Goal: Information Seeking & Learning: Learn about a topic

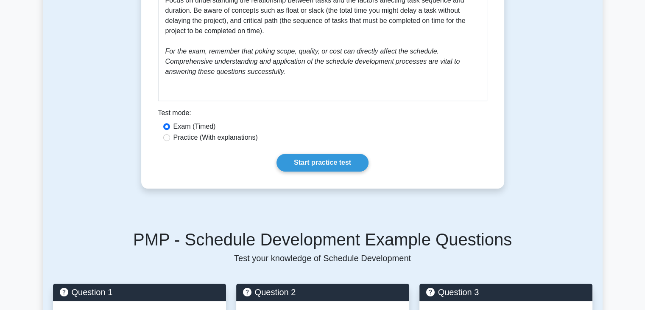
scroll to position [373, 0]
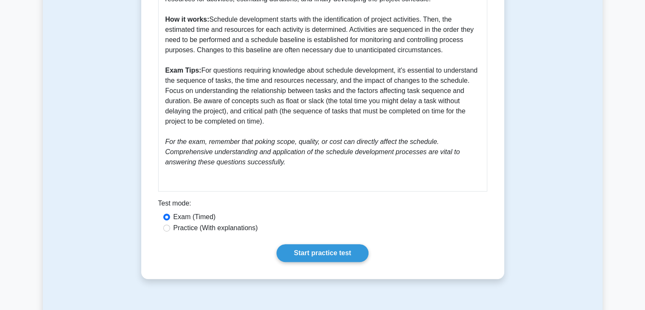
click at [629, 119] on main "Back to Time Management Schedule Development 5 minutes 5 Questions Guide to Sch…" at bounding box center [322, 299] width 645 height 1291
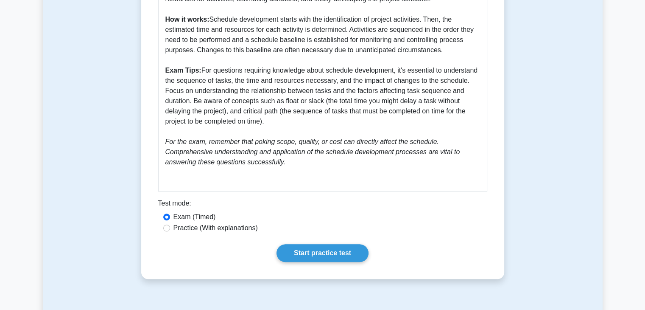
click at [629, 119] on main "Back to Time Management Schedule Development 5 minutes 5 Questions Guide to Sch…" at bounding box center [322, 299] width 645 height 1291
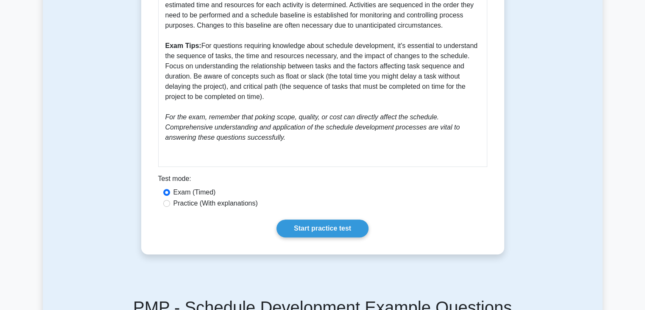
scroll to position [402, 0]
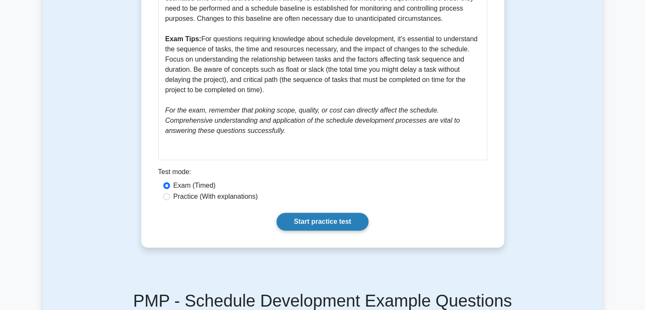
click at [312, 216] on link "Start practice test" at bounding box center [322, 221] width 92 height 18
click at [208, 197] on label "Practice (With explanations)" at bounding box center [215, 196] width 84 height 10
click at [170, 197] on input "Practice (With explanations)" at bounding box center [166, 196] width 7 height 7
radio input "true"
click at [335, 224] on link "Start practice test" at bounding box center [322, 221] width 92 height 18
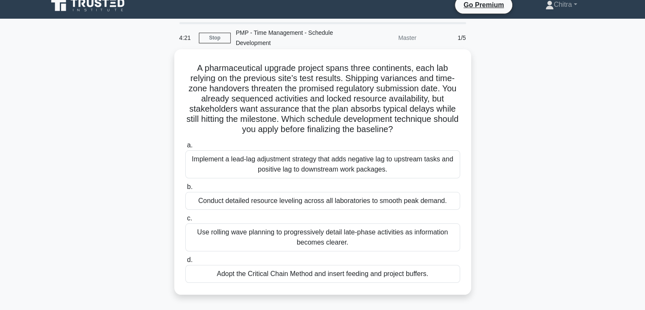
click at [370, 277] on div "Adopt the Critical Chain Method and insert feeding and project buffers." at bounding box center [322, 274] width 275 height 18
click at [185, 262] on input "d. Adopt the Critical Chain Method and insert feeding and project buffers." at bounding box center [185, 260] width 0 height 6
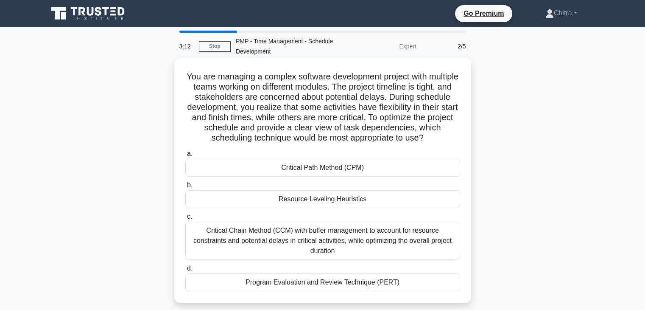
click at [373, 241] on div "Critical Chain Method (CCM) with buffer management to account for resource cons…" at bounding box center [322, 240] width 275 height 38
click at [185, 219] on input "c. Critical Chain Method (CCM) with buffer management to account for resource c…" at bounding box center [185, 217] width 0 height 6
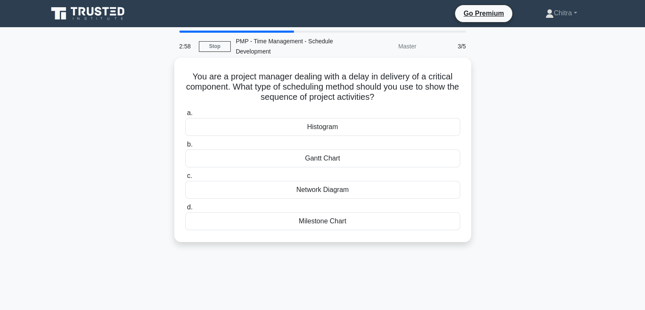
click at [335, 158] on div "Gantt Chart" at bounding box center [322, 158] width 275 height 18
click at [185, 147] on input "b. Gantt Chart" at bounding box center [185, 145] width 0 height 6
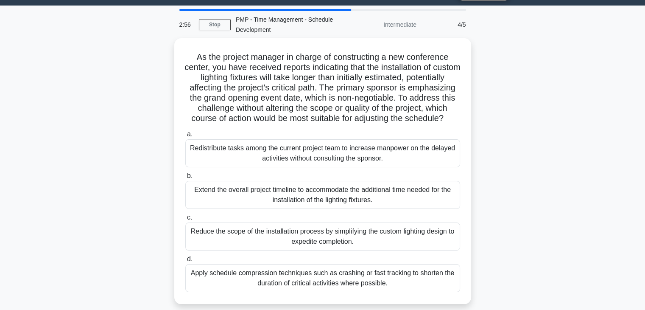
scroll to position [27, 0]
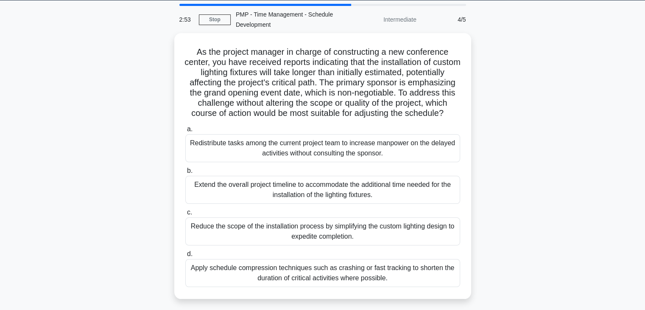
drag, startPoint x: 553, startPoint y: 228, endPoint x: 633, endPoint y: 140, distance: 118.6
click at [633, 140] on main "2:53 Stop PMP - Time Management - Schedule Development Intermediate 4/5 As the …" at bounding box center [322, 215] width 645 height 431
click at [611, 137] on main "2:52 Stop PMP - Time Management - Schedule Development Intermediate 4/5 As the …" at bounding box center [322, 215] width 645 height 431
click at [582, 155] on div "As the project manager in charge of constructing a new conference center, you h…" at bounding box center [323, 171] width 560 height 276
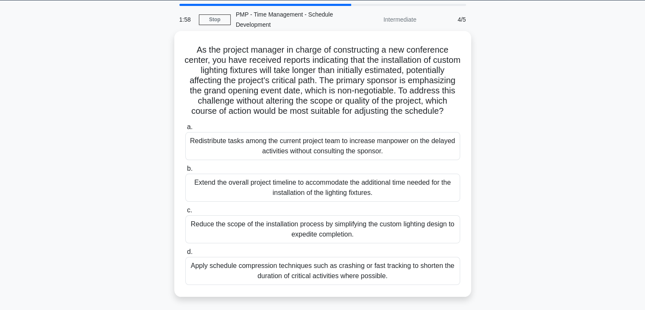
click at [294, 285] on div "Apply schedule compression techniques such as crashing or fast tracking to shor…" at bounding box center [322, 271] width 275 height 28
click at [185, 254] on input "d. Apply schedule compression techniques such as crashing or fast tracking to s…" at bounding box center [185, 252] width 0 height 6
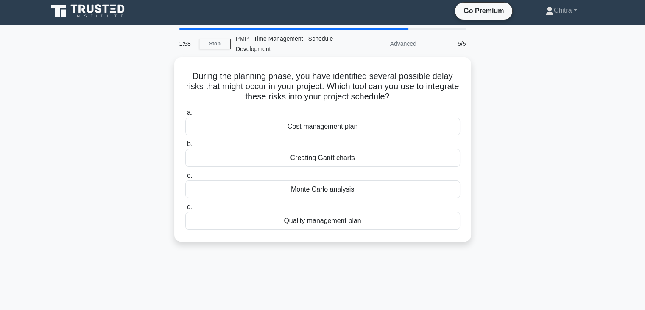
scroll to position [0, 0]
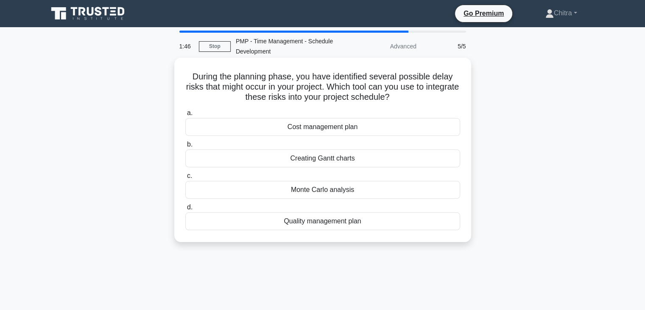
click at [327, 195] on div "Monte Carlo analysis" at bounding box center [322, 190] width 275 height 18
click at [185, 179] on input "c. Monte Carlo analysis" at bounding box center [185, 176] width 0 height 6
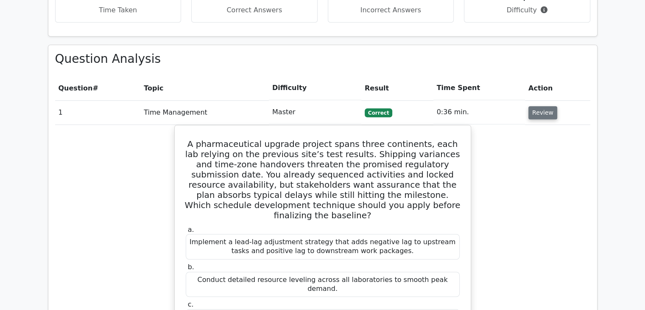
scroll to position [589, 0]
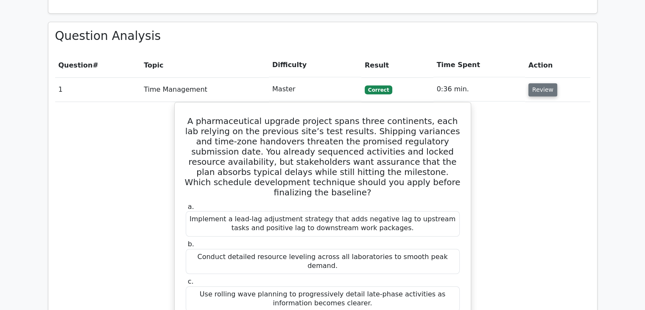
click at [539, 83] on button "Review" at bounding box center [542, 89] width 29 height 13
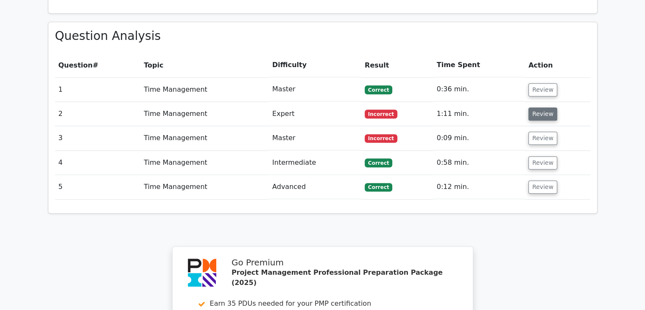
click at [540, 107] on button "Review" at bounding box center [542, 113] width 29 height 13
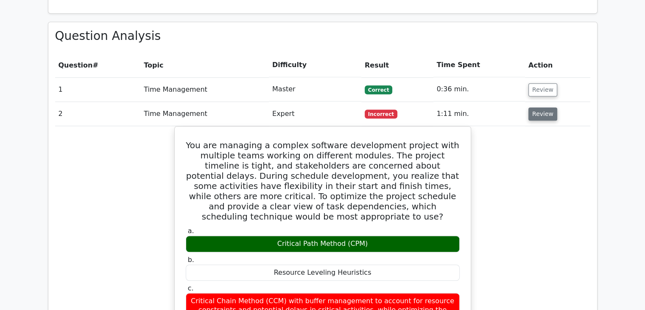
click at [540, 107] on button "Review" at bounding box center [542, 113] width 29 height 13
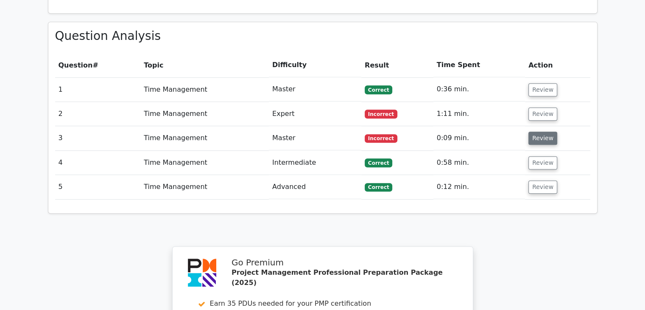
click at [534, 131] on button "Review" at bounding box center [542, 137] width 29 height 13
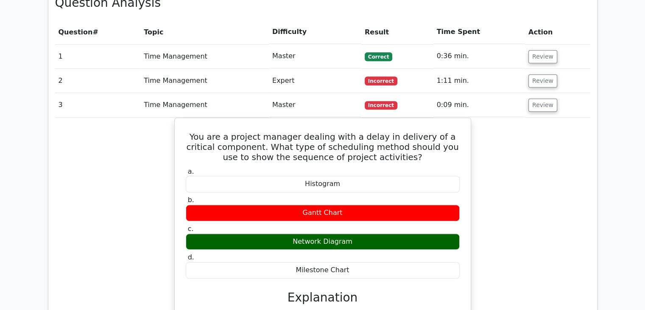
scroll to position [624, 0]
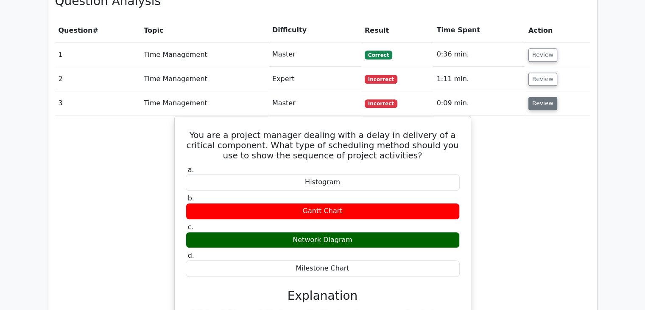
click at [541, 97] on button "Review" at bounding box center [542, 103] width 29 height 13
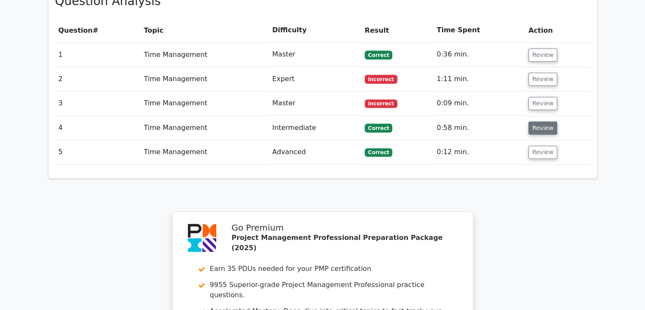
click at [540, 121] on button "Review" at bounding box center [542, 127] width 29 height 13
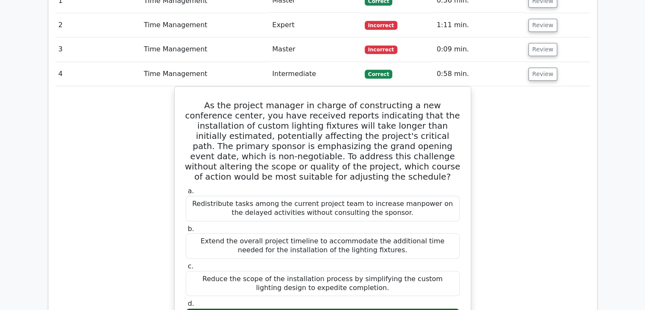
scroll to position [680, 0]
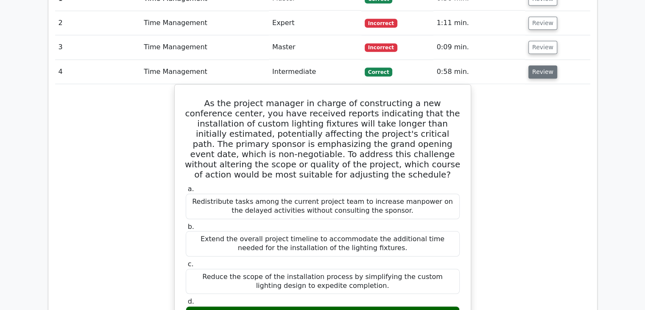
click at [539, 65] on button "Review" at bounding box center [542, 71] width 29 height 13
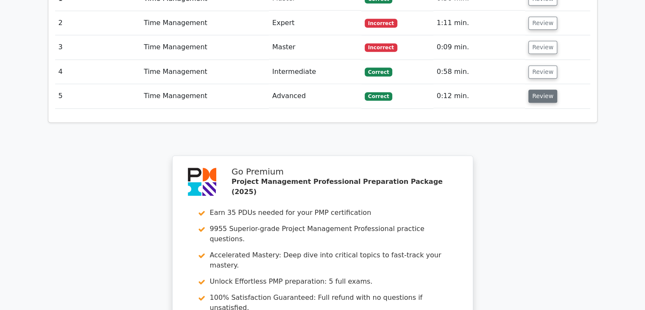
click at [535, 89] on button "Review" at bounding box center [542, 95] width 29 height 13
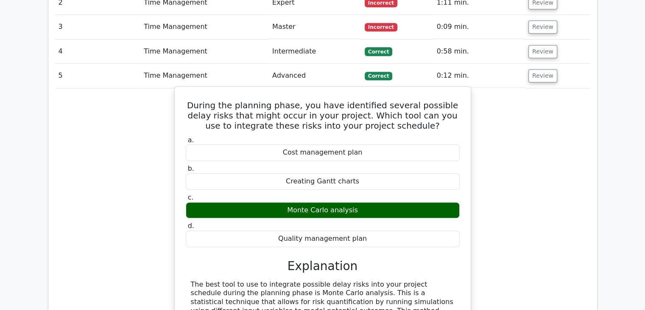
scroll to position [701, 0]
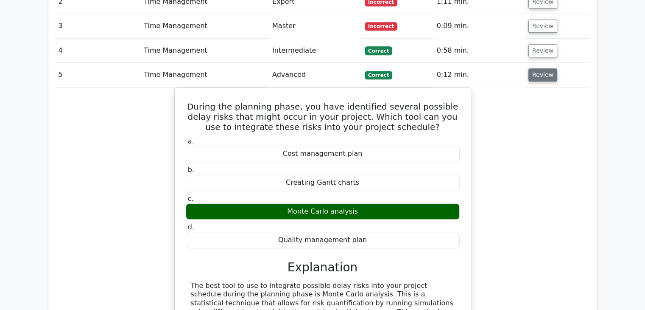
click at [538, 68] on button "Review" at bounding box center [542, 74] width 29 height 13
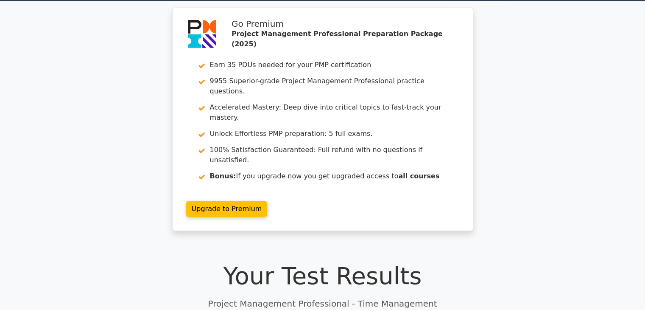
scroll to position [0, 0]
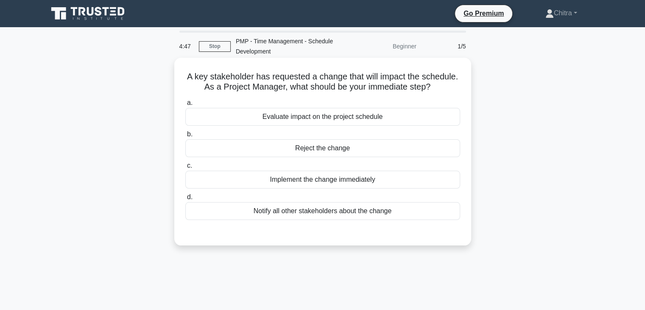
click at [360, 124] on div "Evaluate impact on the project schedule" at bounding box center [322, 117] width 275 height 18
click at [185, 106] on input "a. Evaluate impact on the project schedule" at bounding box center [185, 103] width 0 height 6
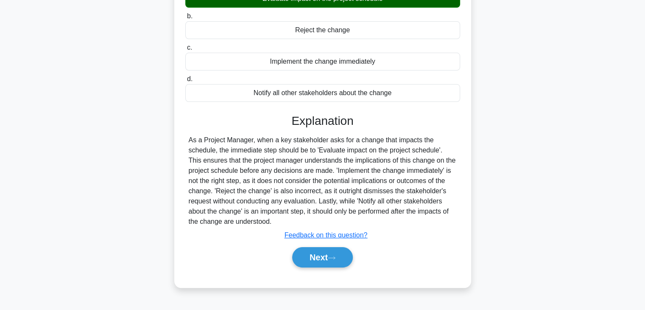
scroll to position [120, 0]
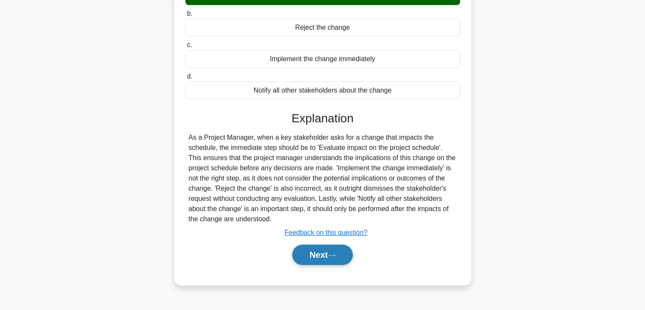
click at [314, 255] on button "Next" at bounding box center [322, 254] width 61 height 20
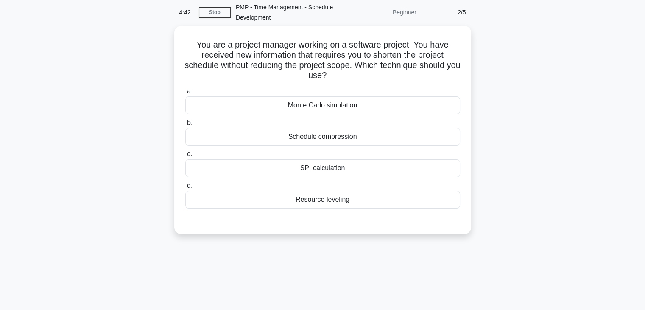
scroll to position [0, 0]
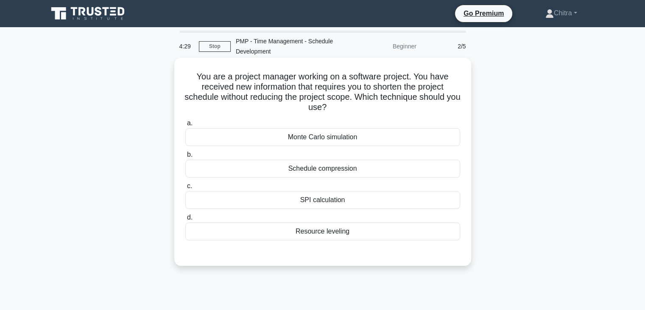
click at [341, 170] on div "Schedule compression" at bounding box center [322, 168] width 275 height 18
click at [185, 157] on input "b. Schedule compression" at bounding box center [185, 155] width 0 height 6
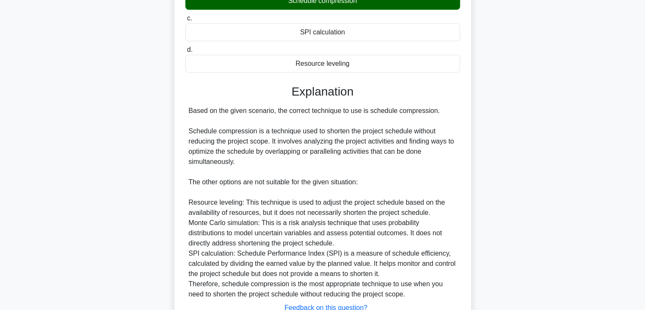
scroll to position [233, 0]
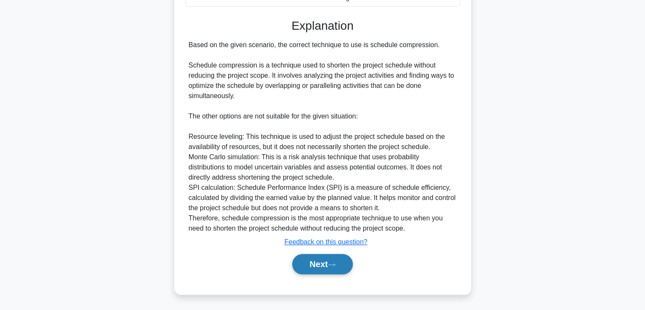
click at [324, 266] on button "Next" at bounding box center [322, 264] width 61 height 20
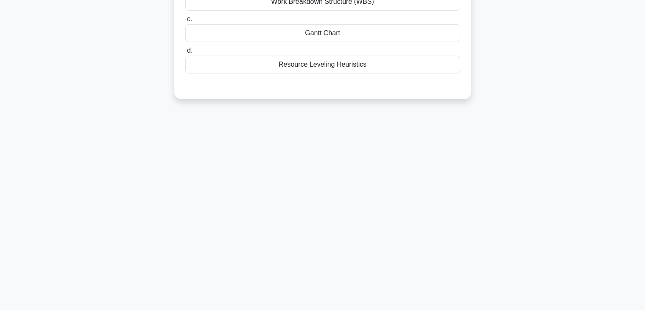
scroll to position [0, 0]
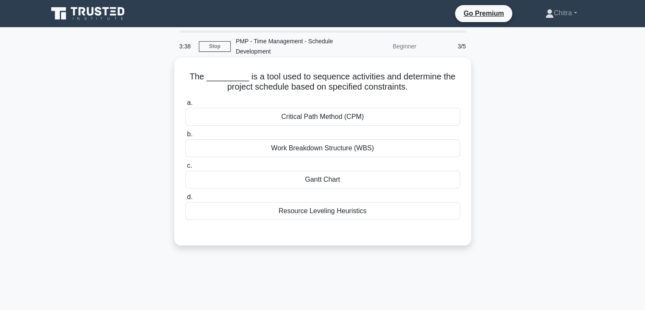
click at [307, 180] on div "Gantt Chart" at bounding box center [322, 179] width 275 height 18
click at [185, 168] on input "[PERSON_NAME] Chart" at bounding box center [185, 166] width 0 height 6
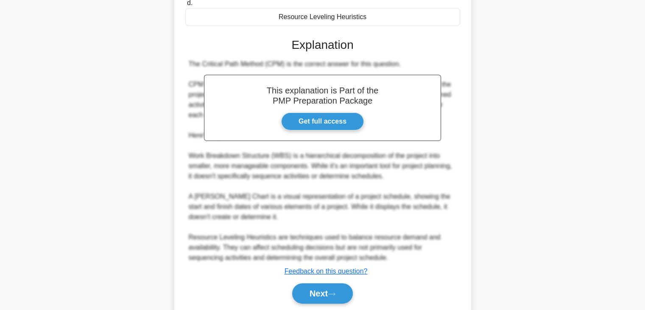
scroll to position [224, 0]
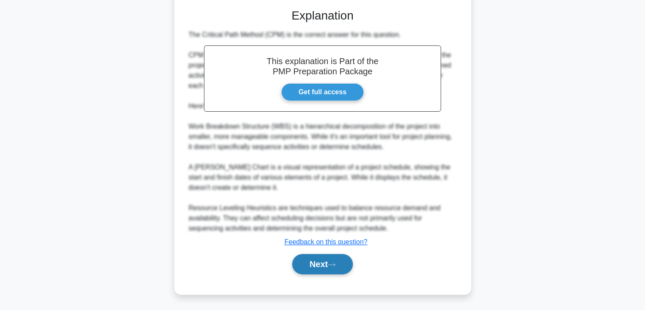
click at [319, 271] on button "Next" at bounding box center [322, 264] width 61 height 20
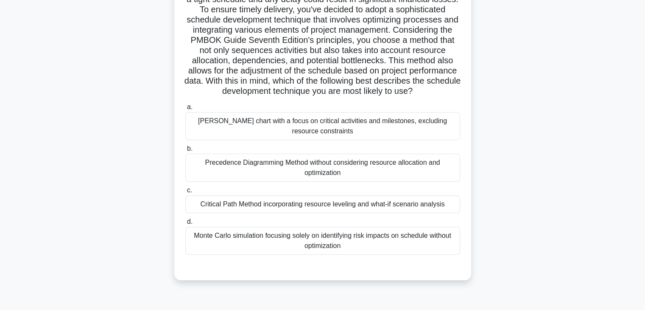
scroll to position [101, 0]
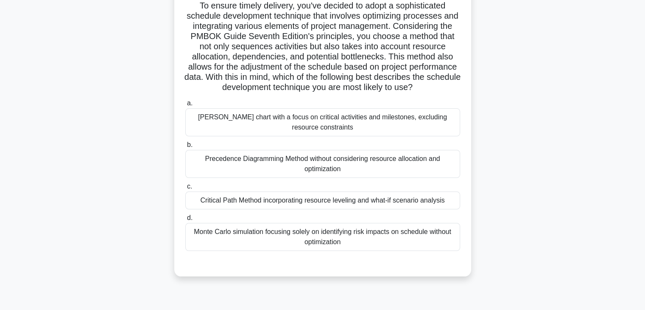
click at [294, 209] on div "Critical Path Method incorporating resource leveling and what-if scenario analy…" at bounding box center [322, 200] width 275 height 18
click at [185, 189] on input "c. Critical Path Method incorporating resource leveling and what-if scenario an…" at bounding box center [185, 187] width 0 height 6
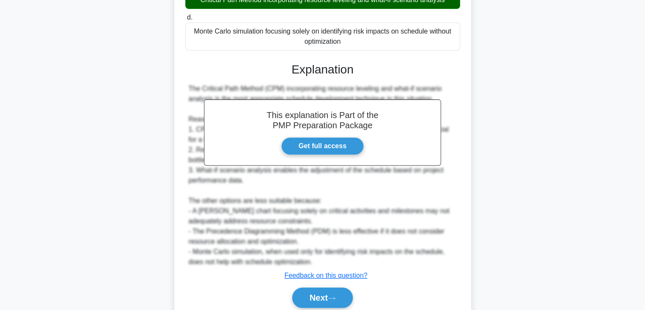
scroll to position [306, 0]
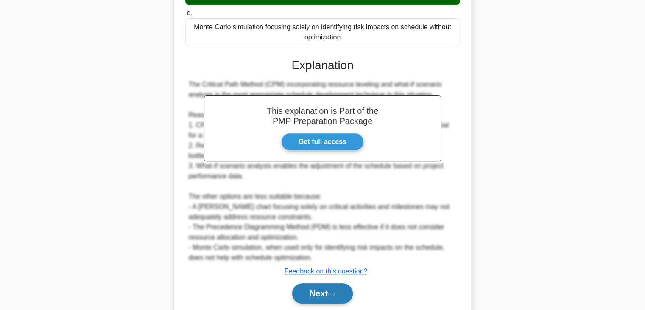
click at [327, 297] on button "Next" at bounding box center [322, 293] width 61 height 20
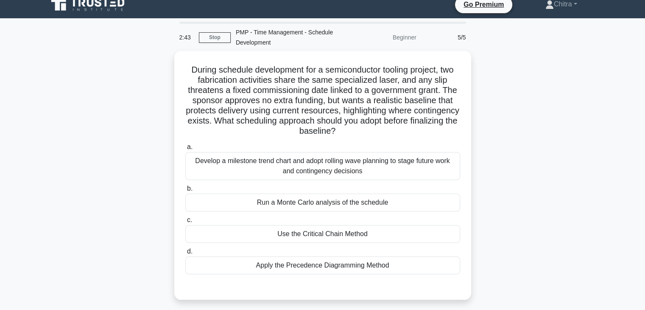
scroll to position [10, 0]
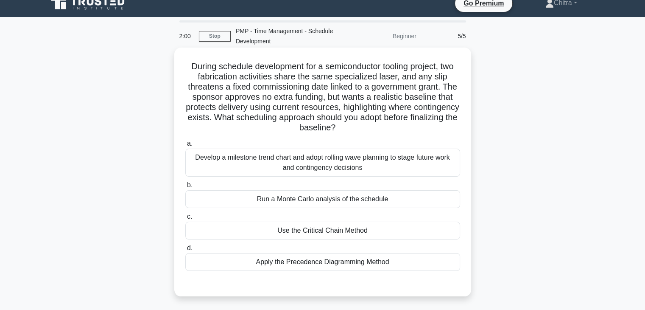
click at [336, 170] on div "Develop a milestone trend chart and adopt rolling wave planning to stage future…" at bounding box center [322, 162] width 275 height 28
click at [185, 146] on input "a. Develop a milestone trend chart and adopt rolling wave planning to stage fut…" at bounding box center [185, 144] width 0 height 6
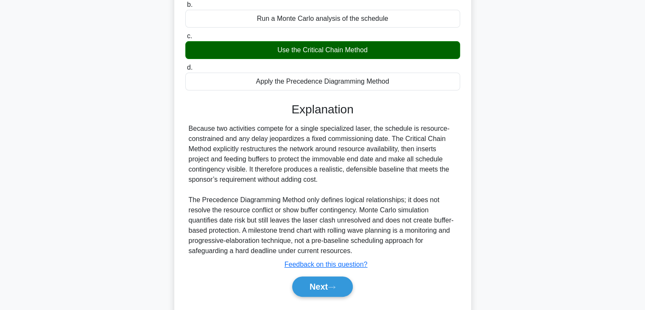
scroll to position [214, 0]
